Goal: Use online tool/utility: Utilize a website feature to perform a specific function

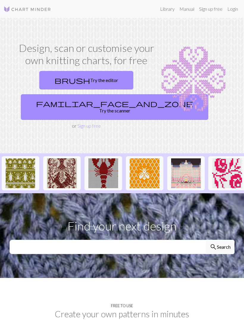
click at [106, 81] on link "brush Try the editor" at bounding box center [86, 80] width 94 height 18
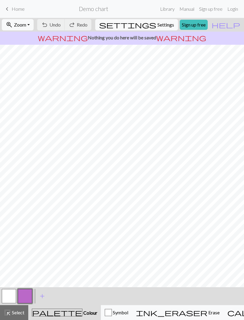
click at [162, 27] on span "Settings" at bounding box center [166, 24] width 17 height 7
select select "aran"
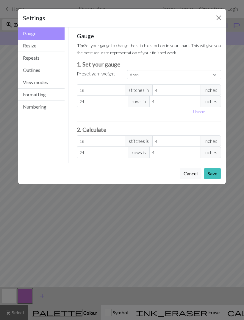
click at [49, 45] on button "Resize" at bounding box center [41, 46] width 46 height 12
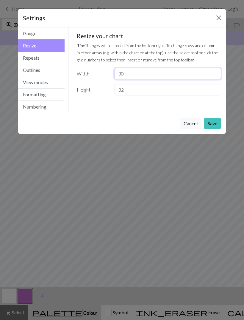
click at [160, 71] on input "30" at bounding box center [168, 73] width 107 height 11
type input "3"
type input "20"
click at [213, 126] on button "Save" at bounding box center [212, 123] width 17 height 11
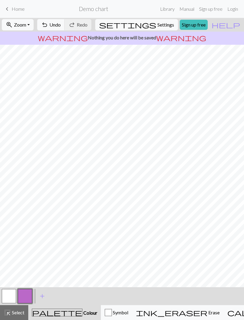
click at [206, 26] on link "Sign up free" at bounding box center [194, 25] width 28 height 10
click at [163, 29] on button "settings Settings" at bounding box center [136, 24] width 83 height 11
select select "aran"
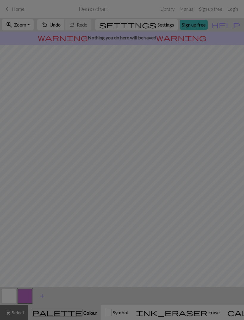
click at [163, 24] on h5 "Gauge" at bounding box center [149, 20] width 145 height 7
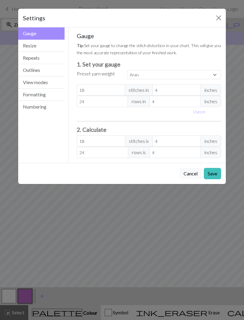
click at [57, 46] on button "Resize" at bounding box center [41, 46] width 46 height 12
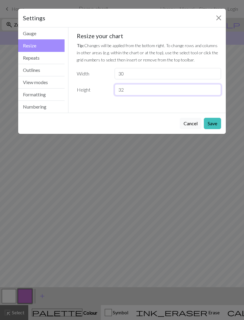
click at [194, 91] on input "32" at bounding box center [168, 89] width 107 height 11
click at [181, 89] on input "32" at bounding box center [168, 89] width 107 height 11
click at [175, 90] on input "32" at bounding box center [168, 89] width 107 height 11
click at [151, 89] on input "32" at bounding box center [168, 89] width 107 height 11
type input "3"
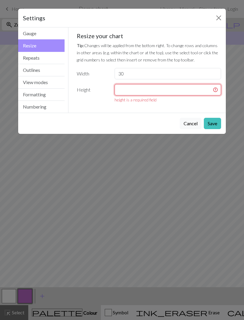
type input "9"
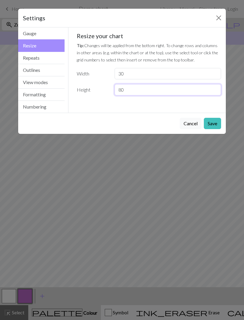
type input "80"
click at [212, 127] on button "Save" at bounding box center [212, 123] width 17 height 11
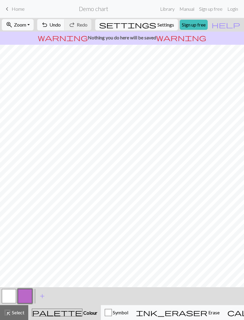
click at [20, 314] on span "Select" at bounding box center [17, 312] width 13 height 6
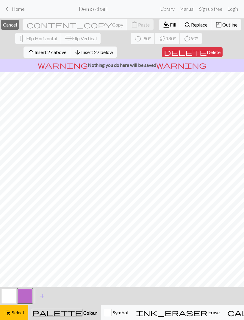
click at [12, 292] on button "button" at bounding box center [9, 296] width 14 height 14
click at [208, 313] on span "Erase" at bounding box center [214, 312] width 12 height 6
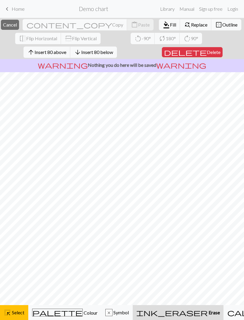
click at [83, 314] on span "Colour" at bounding box center [90, 312] width 15 height 6
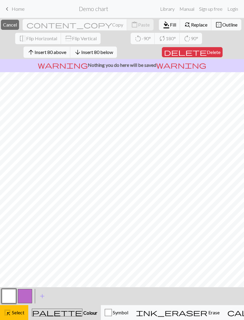
click at [12, 299] on button "button" at bounding box center [9, 296] width 14 height 14
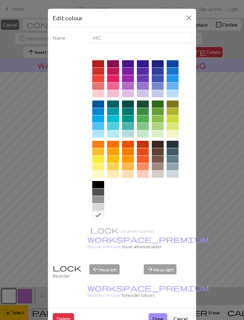
click at [186, 20] on button "Close" at bounding box center [189, 18] width 10 height 10
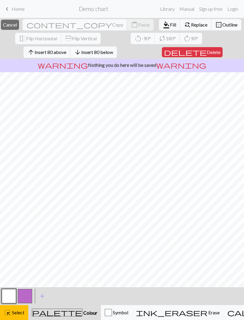
click at [170, 26] on span "Fill" at bounding box center [173, 25] width 6 height 6
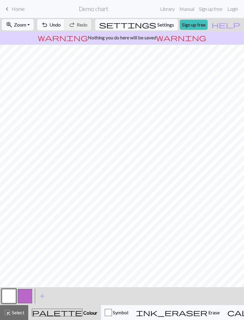
click at [22, 296] on button "button" at bounding box center [25, 296] width 14 height 14
click at [15, 315] on div "highlight_alt Select Select" at bounding box center [14, 312] width 21 height 7
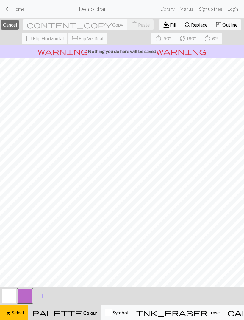
click at [170, 27] on span "Fill" at bounding box center [173, 25] width 6 height 6
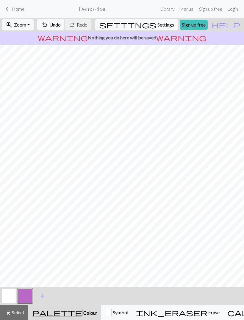
click at [24, 296] on button "button" at bounding box center [25, 296] width 14 height 14
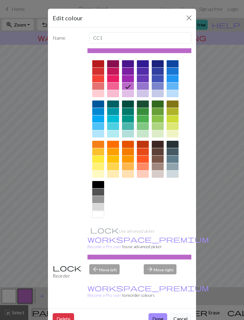
click at [99, 78] on div at bounding box center [98, 78] width 12 height 7
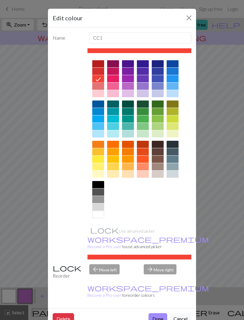
click at [100, 86] on div at bounding box center [98, 85] width 12 height 7
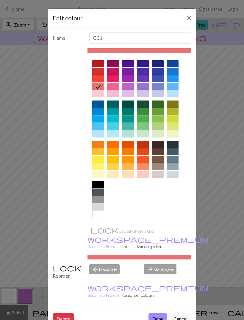
click at [98, 80] on div at bounding box center [98, 78] width 12 height 7
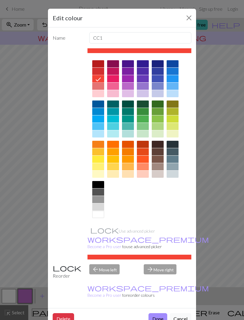
click at [99, 85] on div at bounding box center [98, 85] width 12 height 7
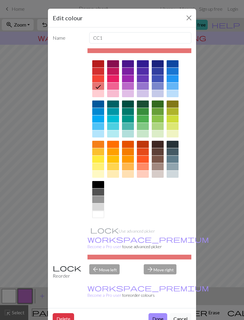
click at [153, 313] on button "Done" at bounding box center [158, 318] width 19 height 11
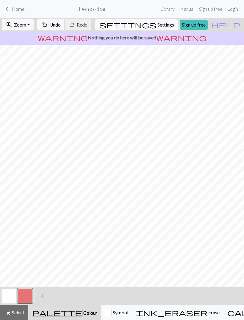
click at [43, 296] on span "add" at bounding box center [42, 296] width 7 height 8
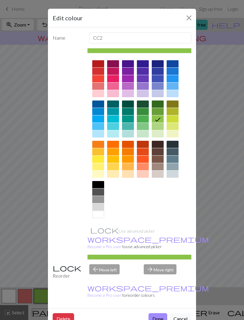
click at [100, 71] on div at bounding box center [98, 71] width 12 height 7
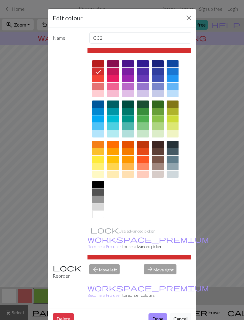
click at [156, 313] on button "Done" at bounding box center [158, 318] width 19 height 11
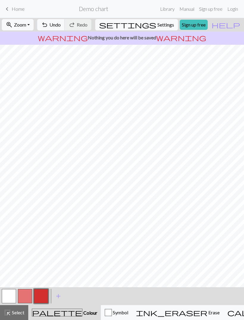
click at [112, 313] on span "Symbol" at bounding box center [120, 312] width 16 height 6
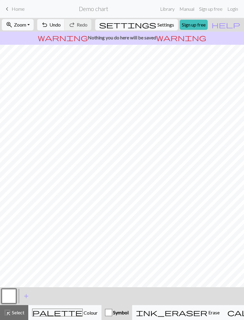
click at [112, 312] on span "Symbol" at bounding box center [120, 312] width 16 height 6
click at [28, 298] on span "add" at bounding box center [26, 296] width 7 height 8
click at [26, 297] on button "button" at bounding box center [25, 296] width 14 height 14
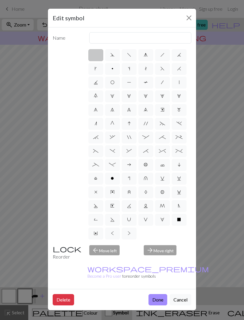
click at [113, 73] on label "p" at bounding box center [112, 69] width 15 height 12
click at [113, 69] on input "p" at bounding box center [114, 67] width 4 height 4
radio input "true"
type input "purl"
click at [156, 294] on button "Done" at bounding box center [158, 299] width 19 height 11
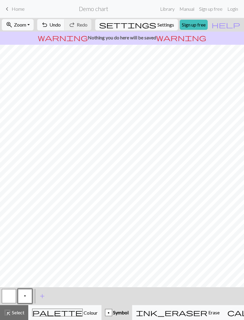
click at [83, 315] on span "Colour" at bounding box center [90, 312] width 15 height 6
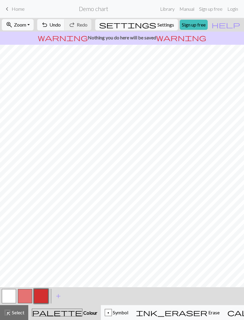
click at [26, 294] on button "button" at bounding box center [25, 296] width 14 height 14
click at [41, 296] on button "button" at bounding box center [41, 296] width 14 height 14
click at [24, 298] on button "button" at bounding box center [25, 296] width 14 height 14
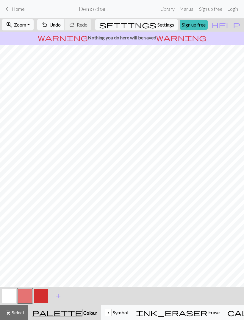
click at [9, 295] on button "button" at bounding box center [9, 296] width 14 height 14
click at [23, 298] on button "button" at bounding box center [25, 296] width 14 height 14
click at [9, 294] on button "button" at bounding box center [9, 296] width 14 height 14
click at [27, 296] on button "button" at bounding box center [25, 296] width 14 height 14
click at [19, 316] on button "highlight_alt Select Select" at bounding box center [14, 312] width 28 height 15
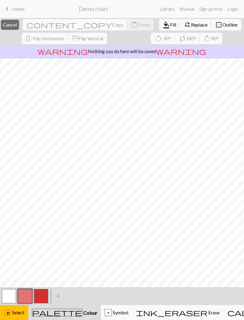
click at [25, 296] on button "button" at bounding box center [25, 296] width 14 height 14
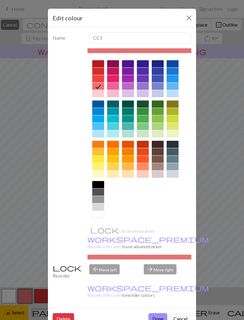
click at [27, 297] on div "Edit colour Name CC1 Use advanced picker workspace_premium Become a Pro user to…" at bounding box center [122, 160] width 244 height 320
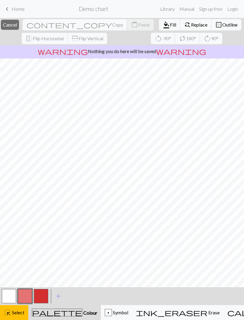
click at [19, 315] on div "highlight_alt Select Select" at bounding box center [14, 312] width 21 height 7
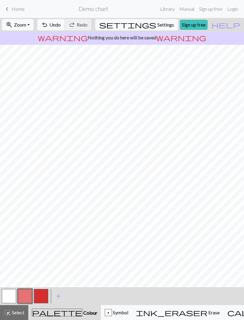
click at [18, 314] on span "Select" at bounding box center [17, 312] width 13 height 6
click at [19, 314] on span "Select" at bounding box center [17, 312] width 13 height 6
click at [8, 296] on button "button" at bounding box center [9, 296] width 14 height 14
click at [23, 295] on button "button" at bounding box center [25, 296] width 14 height 14
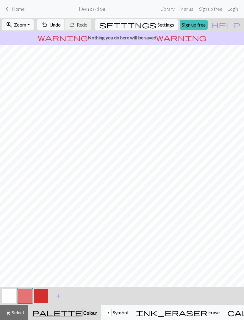
click at [8, 295] on button "button" at bounding box center [9, 296] width 14 height 14
click at [23, 293] on button "button" at bounding box center [25, 296] width 14 height 14
click at [40, 294] on button "button" at bounding box center [41, 296] width 14 height 14
click at [7, 292] on button "button" at bounding box center [9, 296] width 14 height 14
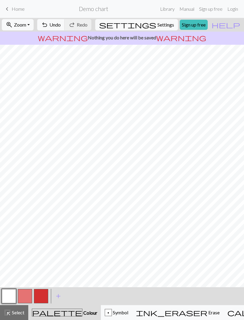
click at [27, 296] on button "button" at bounding box center [25, 296] width 14 height 14
click at [10, 295] on button "button" at bounding box center [9, 296] width 14 height 14
click at [26, 296] on button "button" at bounding box center [25, 296] width 14 height 14
click at [9, 296] on button "button" at bounding box center [9, 296] width 14 height 14
click at [27, 292] on button "button" at bounding box center [25, 296] width 14 height 14
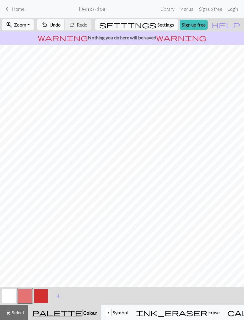
click at [11, 293] on button "button" at bounding box center [9, 296] width 14 height 14
click at [25, 298] on button "button" at bounding box center [25, 296] width 14 height 14
click at [12, 295] on button "button" at bounding box center [9, 296] width 14 height 14
click at [24, 296] on button "button" at bounding box center [25, 296] width 14 height 14
click at [43, 297] on button "button" at bounding box center [41, 296] width 14 height 14
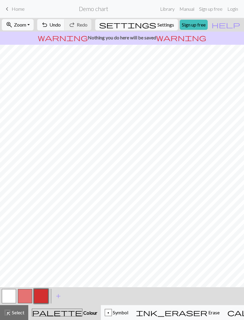
click at [10, 294] on button "button" at bounding box center [9, 296] width 14 height 14
click at [40, 295] on button "button" at bounding box center [41, 296] width 14 height 14
click at [13, 293] on button "button" at bounding box center [9, 296] width 14 height 14
click at [21, 296] on button "button" at bounding box center [25, 296] width 14 height 14
click at [82, 314] on span "Colour" at bounding box center [89, 312] width 15 height 6
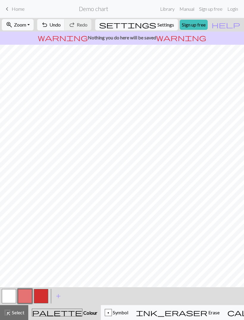
click at [105, 312] on div "p" at bounding box center [108, 312] width 7 height 7
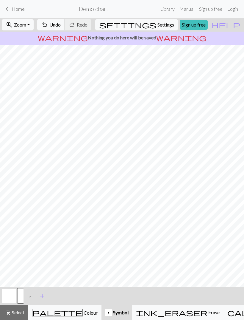
click at [83, 315] on span "Colour" at bounding box center [90, 312] width 15 height 6
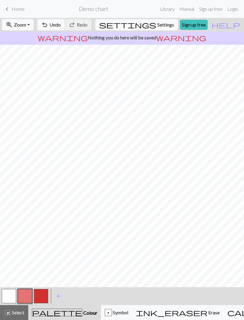
click at [59, 295] on span "add" at bounding box center [58, 296] width 7 height 8
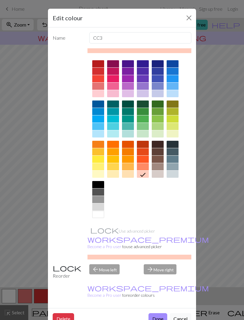
click at [96, 131] on div at bounding box center [98, 133] width 12 height 7
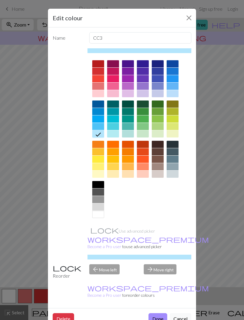
click at [101, 126] on div at bounding box center [98, 126] width 12 height 7
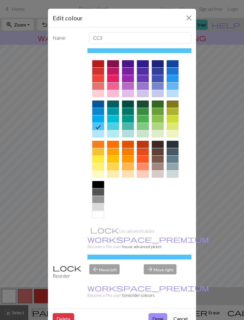
click at [154, 313] on button "Done" at bounding box center [158, 318] width 19 height 11
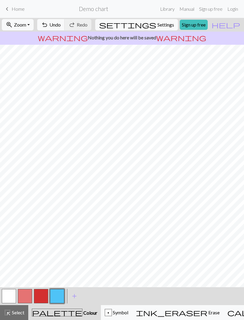
scroll to position [0, 0]
click at [6, 295] on button "button" at bounding box center [9, 296] width 14 height 14
click at [58, 294] on button "button" at bounding box center [57, 296] width 14 height 14
click at [105, 313] on div "p" at bounding box center [108, 312] width 7 height 7
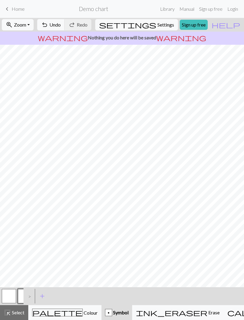
click at [21, 294] on button "p" at bounding box center [25, 296] width 14 height 14
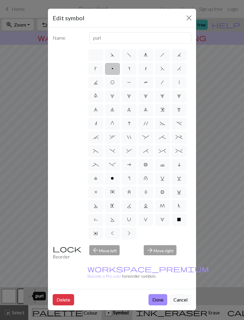
click at [111, 70] on label "p" at bounding box center [112, 69] width 15 height 12
click at [112, 69] on input "p" at bounding box center [114, 67] width 4 height 4
click at [158, 294] on button "Done" at bounding box center [158, 299] width 19 height 11
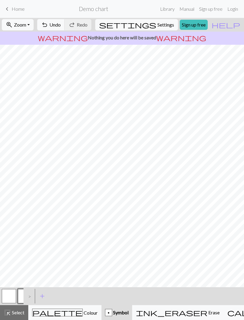
click at [28, 296] on div ">" at bounding box center [29, 296] width 10 height 16
click at [32, 297] on div ">" at bounding box center [29, 296] width 10 height 16
click at [33, 298] on div ">" at bounding box center [29, 296] width 10 height 16
click at [83, 312] on span "Colour" at bounding box center [90, 312] width 15 height 6
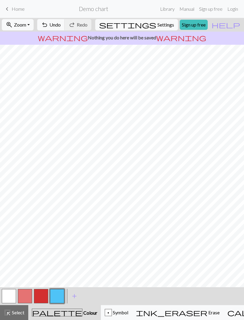
click at [57, 295] on button "button" at bounding box center [57, 296] width 14 height 14
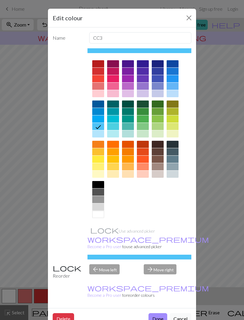
click at [156, 313] on button "Done" at bounding box center [158, 318] width 19 height 11
click at [156, 297] on div "< > add Add a colour" at bounding box center [122, 296] width 244 height 18
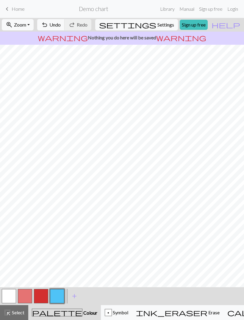
click at [105, 312] on div "p Symbol" at bounding box center [117, 312] width 24 height 7
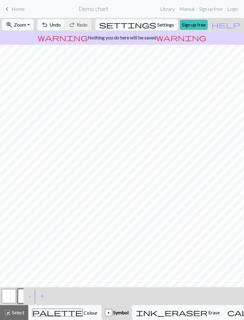
click at [10, 294] on button "button" at bounding box center [9, 296] width 14 height 14
click at [22, 291] on button "p" at bounding box center [25, 296] width 14 height 14
click at [16, 315] on span "Select" at bounding box center [17, 312] width 13 height 6
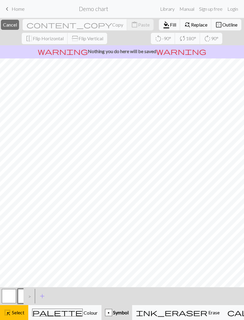
click at [208, 312] on span "Erase" at bounding box center [214, 312] width 12 height 6
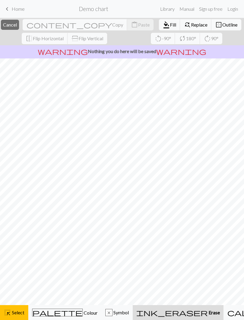
click at [155, 312] on span "ink_eraser" at bounding box center [171, 312] width 71 height 8
click at [16, 309] on span "Select" at bounding box center [17, 312] width 13 height 6
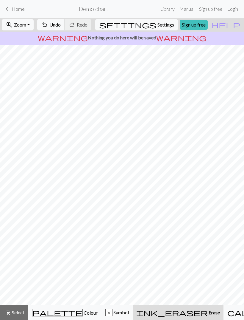
click at [16, 315] on span "Select" at bounding box center [17, 312] width 13 height 6
click at [83, 312] on span "Colour" at bounding box center [90, 312] width 15 height 6
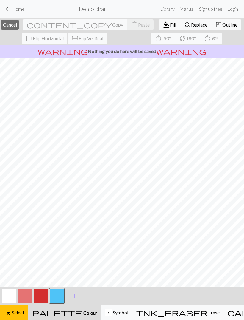
scroll to position [135, 0]
click at [105, 313] on div "p" at bounding box center [108, 312] width 7 height 7
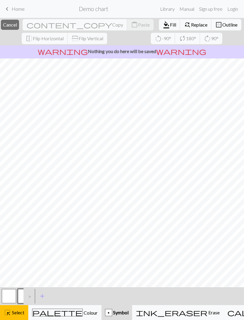
click at [24, 292] on div ">" at bounding box center [29, 296] width 10 height 16
click at [19, 310] on span "Select" at bounding box center [17, 312] width 13 height 6
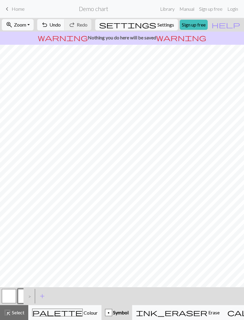
click at [20, 296] on button "p" at bounding box center [25, 296] width 14 height 14
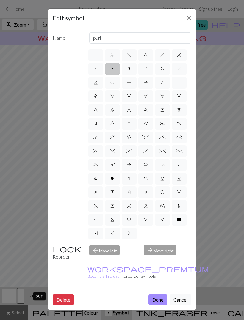
click at [21, 293] on div "Edit symbol Name purl d f g h j k p s t F H J O P T / | 0 1 2 3 4 5 6 7 8 9 e m…" at bounding box center [122, 160] width 244 height 320
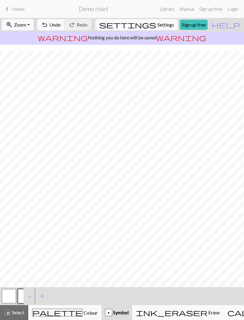
scroll to position [159, 0]
click at [239, 19] on button "help Show me around" at bounding box center [226, 24] width 36 height 11
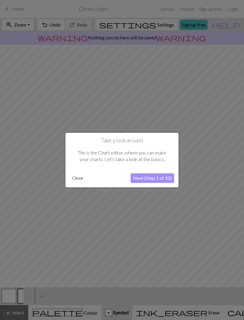
click at [159, 177] on button "Next (Step 1 of 10)" at bounding box center [152, 178] width 43 height 10
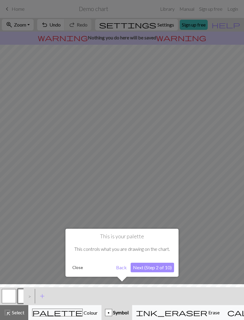
click at [156, 270] on button "Next (Step 2 of 10)" at bounding box center [152, 267] width 43 height 10
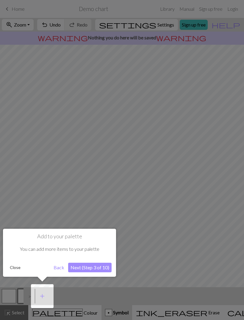
click at [94, 267] on button "Next (Step 3 of 10)" at bounding box center [89, 267] width 43 height 10
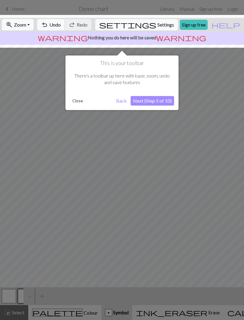
click at [156, 99] on button "Next (Step 5 of 10)" at bounding box center [152, 101] width 43 height 10
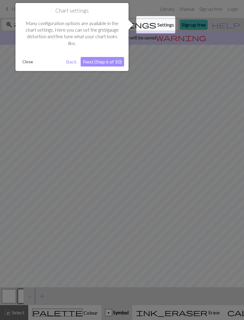
click at [114, 61] on button "Next (Step 6 of 10)" at bounding box center [102, 62] width 43 height 10
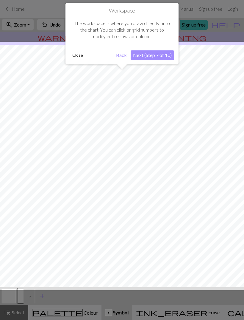
click at [150, 57] on button "Next (Step 7 of 10)" at bounding box center [152, 55] width 43 height 10
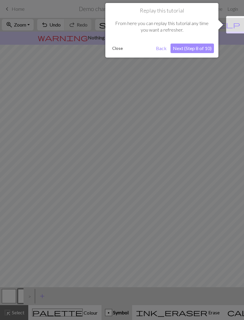
click at [193, 51] on button "Next (Step 8 of 10)" at bounding box center [192, 48] width 43 height 10
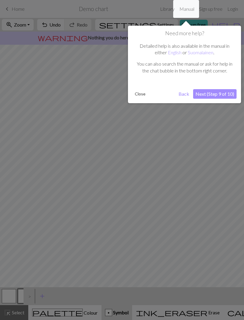
click at [203, 97] on button "Next (Step 9 of 10)" at bounding box center [214, 94] width 43 height 10
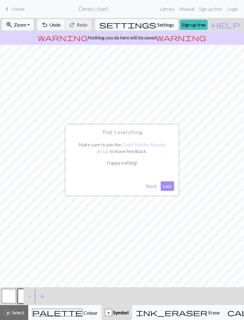
click at [168, 186] on button "Last" at bounding box center [167, 186] width 13 height 10
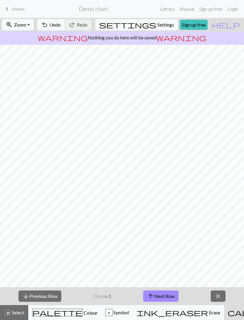
click at [161, 295] on button "arrow_upward Next Row" at bounding box center [160, 295] width 35 height 11
click at [162, 294] on button "arrow_upward Next Row" at bounding box center [160, 295] width 35 height 11
click at [38, 292] on button "arrow_downward Previous Row" at bounding box center [39, 295] width 43 height 11
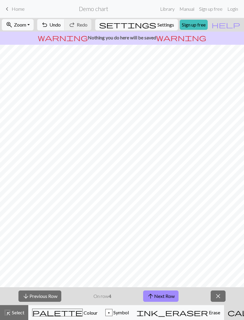
click at [38, 292] on button "arrow_downward Previous Row" at bounding box center [39, 295] width 43 height 11
click at [45, 294] on button "arrow_downward Previous Row" at bounding box center [39, 295] width 43 height 11
click at [165, 295] on button "arrow_upward Next Row" at bounding box center [160, 295] width 35 height 11
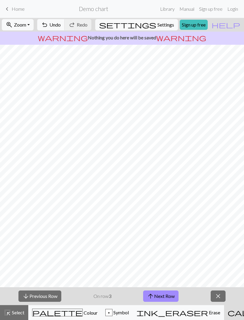
click at [166, 295] on button "arrow_upward Next Row" at bounding box center [160, 295] width 35 height 11
click at [164, 292] on button "arrow_upward Next Row" at bounding box center [160, 295] width 35 height 11
click at [163, 292] on button "arrow_upward Next Row" at bounding box center [160, 295] width 35 height 11
click at [162, 296] on button "arrow_upward Next Row" at bounding box center [160, 295] width 35 height 11
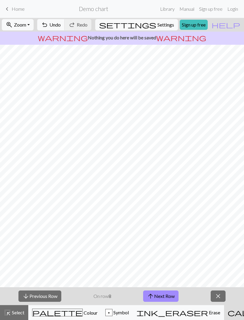
click at [162, 295] on button "arrow_upward Next Row" at bounding box center [160, 295] width 35 height 11
click at [162, 294] on button "arrow_upward Next Row" at bounding box center [160, 295] width 35 height 11
click at [162, 295] on button "arrow_upward Next Row" at bounding box center [161, 295] width 35 height 11
click at [163, 295] on button "arrow_upward Next Row" at bounding box center [161, 295] width 35 height 11
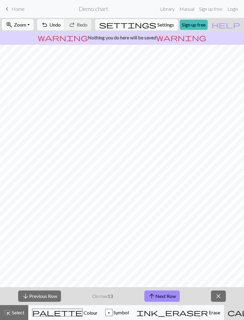
click at [162, 295] on button "arrow_upward Next Row" at bounding box center [161, 295] width 35 height 11
click at [164, 296] on button "arrow_upward Next Row" at bounding box center [161, 295] width 35 height 11
click at [164, 295] on button "arrow_upward Next Row" at bounding box center [161, 295] width 35 height 11
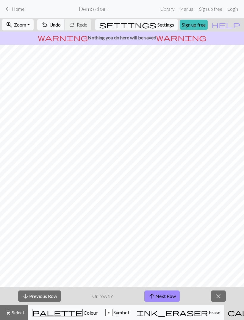
click at [164, 296] on button "arrow_upward Next Row" at bounding box center [161, 295] width 35 height 11
click at [164, 295] on button "arrow_upward Next Row" at bounding box center [161, 295] width 35 height 11
click at [165, 295] on button "arrow_upward Next Row" at bounding box center [161, 295] width 35 height 11
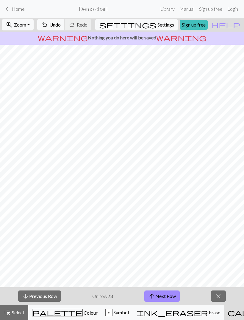
click at [165, 295] on button "arrow_upward Next Row" at bounding box center [161, 295] width 35 height 11
click at [166, 295] on button "arrow_upward Next Row" at bounding box center [161, 295] width 35 height 11
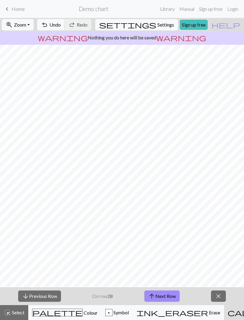
click at [165, 296] on button "arrow_upward Next Row" at bounding box center [161, 295] width 35 height 11
click at [166, 296] on button "arrow_upward Next Row" at bounding box center [161, 295] width 35 height 11
click at [167, 297] on button "arrow_upward Next Row" at bounding box center [161, 295] width 35 height 11
click at [167, 296] on button "arrow_upward Next Row" at bounding box center [161, 295] width 35 height 11
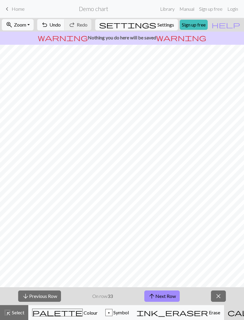
click at [167, 296] on button "arrow_upward Next Row" at bounding box center [161, 295] width 35 height 11
click at [167, 295] on button "arrow_upward Next Row" at bounding box center [161, 295] width 35 height 11
click at [167, 296] on button "arrow_upward Next Row" at bounding box center [161, 295] width 35 height 11
click at [166, 296] on button "arrow_upward Next Row" at bounding box center [161, 295] width 35 height 11
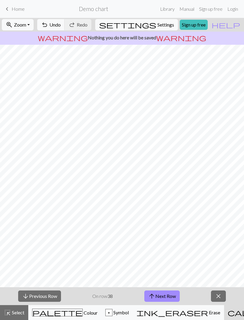
click at [166, 295] on button "arrow_upward Next Row" at bounding box center [161, 295] width 35 height 11
click at [166, 296] on button "arrow_upward Next Row" at bounding box center [161, 295] width 35 height 11
click at [167, 297] on button "arrow_upward Next Row" at bounding box center [161, 295] width 35 height 11
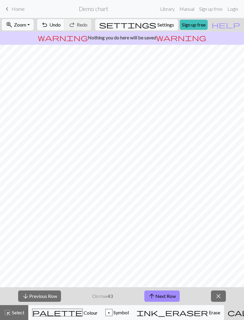
click at [167, 296] on button "arrow_upward Next Row" at bounding box center [161, 295] width 35 height 11
click at [167, 295] on button "arrow_upward Next Row" at bounding box center [161, 295] width 35 height 11
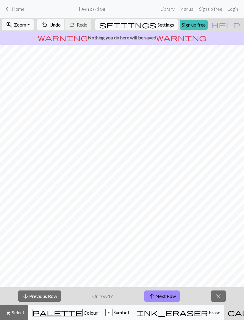
click at [167, 295] on button "arrow_upward Next Row" at bounding box center [161, 295] width 35 height 11
click at [166, 295] on button "arrow_upward Next Row" at bounding box center [161, 295] width 35 height 11
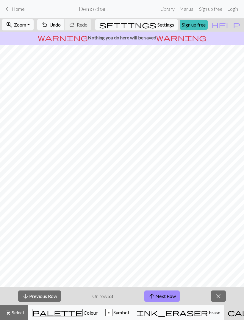
click at [167, 295] on button "arrow_upward Next Row" at bounding box center [161, 295] width 35 height 11
click at [166, 295] on button "arrow_upward Next Row" at bounding box center [161, 295] width 35 height 11
click at [219, 294] on span "close" at bounding box center [218, 296] width 7 height 8
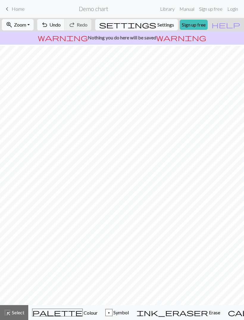
scroll to position [112, 0]
click at [113, 311] on span "Symbol" at bounding box center [121, 312] width 16 height 6
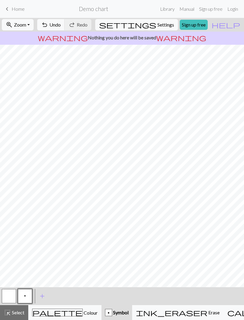
click at [11, 292] on button "button" at bounding box center [9, 296] width 14 height 14
